Goal: Task Accomplishment & Management: Manage account settings

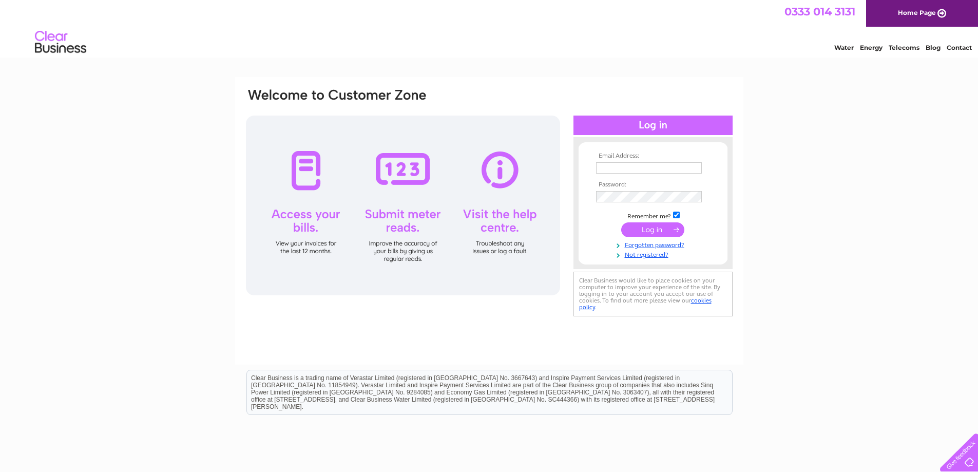
type input "[EMAIL_ADDRESS][DOMAIN_NAME]"
click at [660, 231] on input "submit" at bounding box center [652, 229] width 63 height 14
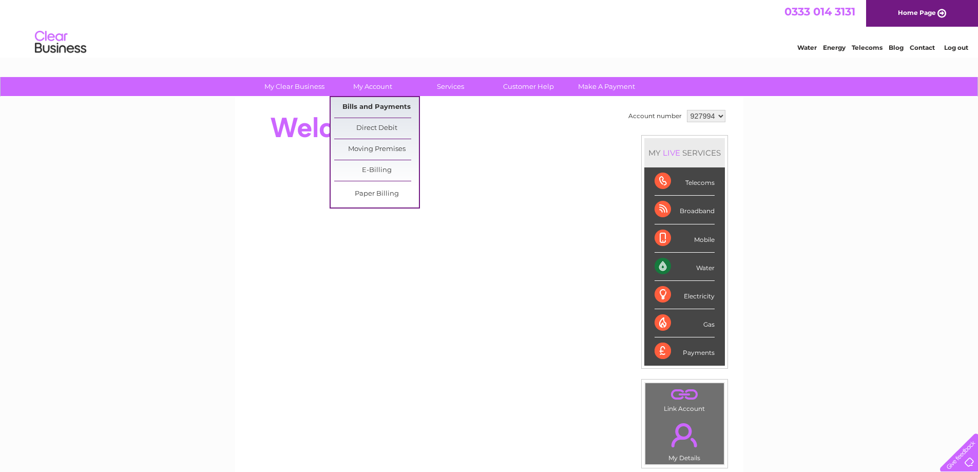
click at [369, 108] on link "Bills and Payments" at bounding box center [376, 107] width 85 height 21
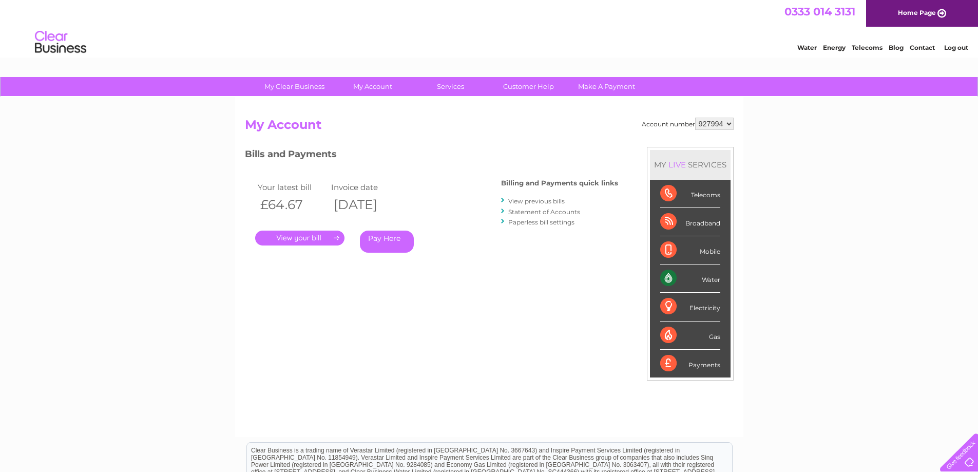
click at [305, 238] on link "." at bounding box center [299, 237] width 89 height 15
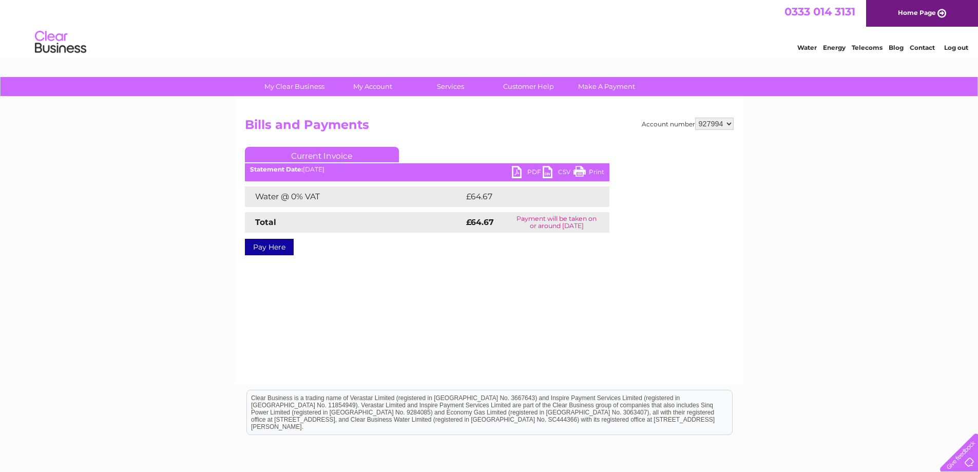
click at [591, 172] on link "Print" at bounding box center [588, 173] width 31 height 15
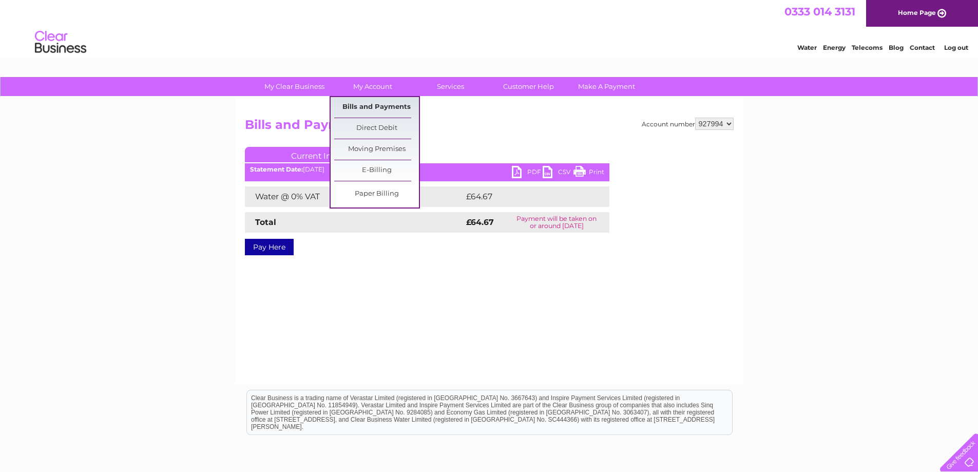
click at [369, 108] on link "Bills and Payments" at bounding box center [376, 107] width 85 height 21
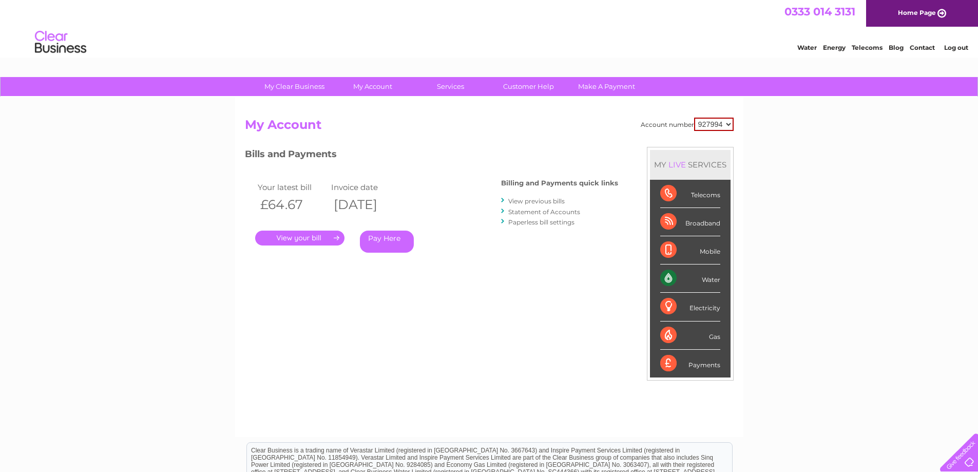
click at [307, 239] on link "." at bounding box center [299, 237] width 89 height 15
